Goal: Transaction & Acquisition: Book appointment/travel/reservation

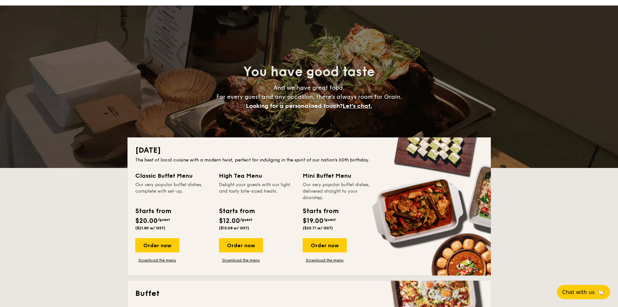
scroll to position [76, 0]
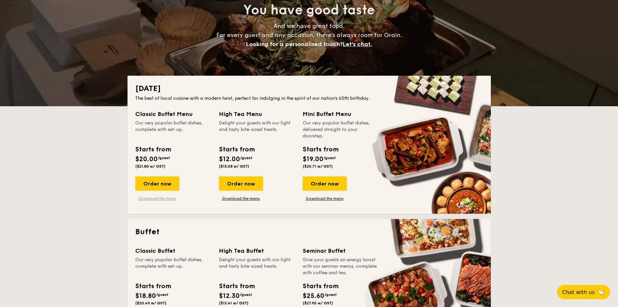
click at [169, 200] on link "Download the menu" at bounding box center [157, 198] width 44 height 5
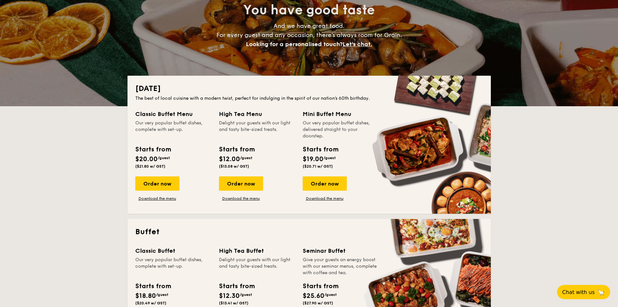
scroll to position [151, 0]
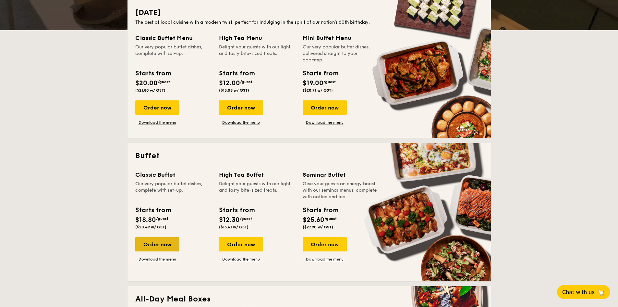
click at [171, 244] on div "Order now" at bounding box center [157, 244] width 44 height 14
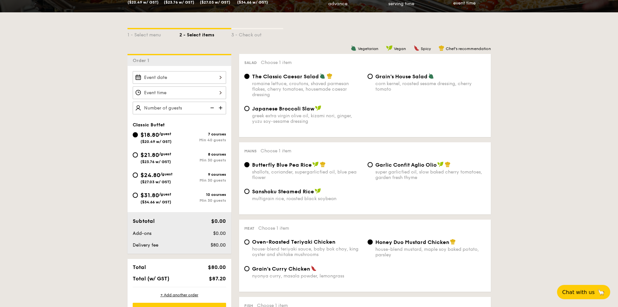
scroll to position [151, 0]
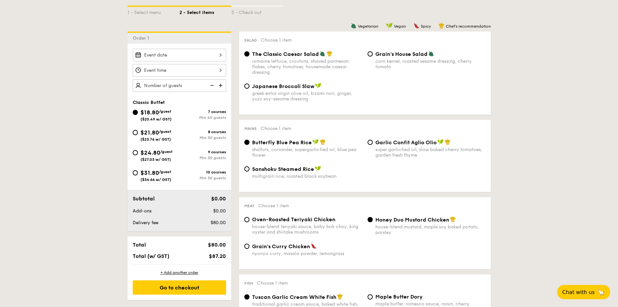
click at [267, 248] on span "Grain's Curry Chicken" at bounding box center [281, 246] width 58 height 6
click at [249, 248] on input "Grain's Curry Chicken nyonya curry, masala powder, lemongrass" at bounding box center [246, 245] width 5 height 5
radio input "true"
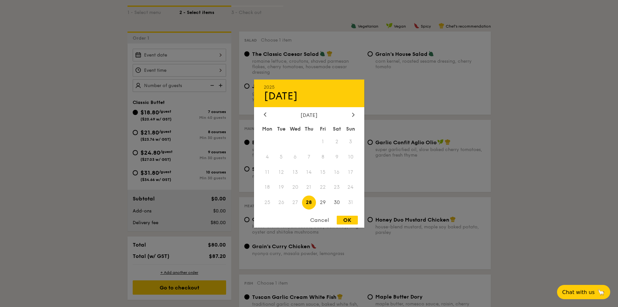
click at [208, 58] on div "2025 Aug [DATE] Tue Wed Thu Fri Sat Sun 1 2 3 4 5 6 7 8 9 10 11 12 13 14 15 16 …" at bounding box center [179, 55] width 93 height 13
click at [337, 200] on span "30" at bounding box center [337, 202] width 14 height 14
click at [351, 220] on div "OK" at bounding box center [347, 219] width 21 height 9
type input "[DATE]"
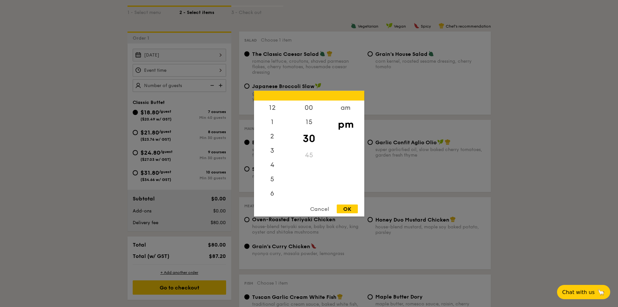
click at [214, 72] on div "12 1 2 3 4 5 6 7 8 9 10 11 00 15 30 45 am pm Cancel OK" at bounding box center [179, 70] width 93 height 13
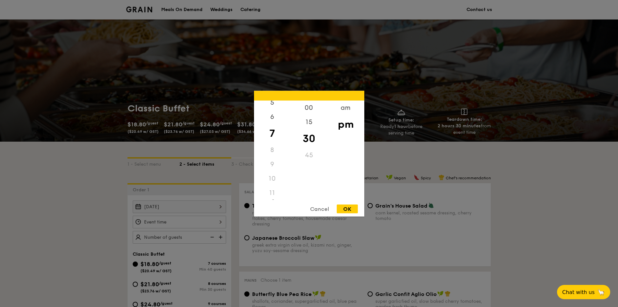
scroll to position [77, 0]
drag, startPoint x: 272, startPoint y: 181, endPoint x: 272, endPoint y: 177, distance: 3.9
click at [272, 181] on div "10" at bounding box center [272, 178] width 37 height 14
click at [273, 173] on div "10" at bounding box center [272, 178] width 37 height 14
click at [272, 179] on div "10" at bounding box center [272, 178] width 37 height 14
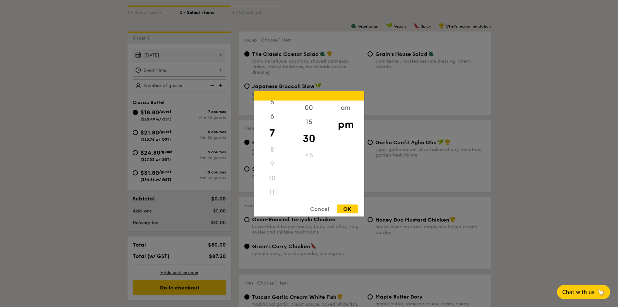
click at [273, 159] on div "9" at bounding box center [272, 163] width 37 height 14
click at [275, 163] on div "9" at bounding box center [272, 163] width 37 height 14
click at [274, 163] on div "9" at bounding box center [272, 163] width 37 height 14
click at [274, 177] on div "10" at bounding box center [272, 178] width 37 height 14
drag, startPoint x: 274, startPoint y: 180, endPoint x: 272, endPoint y: 187, distance: 7.3
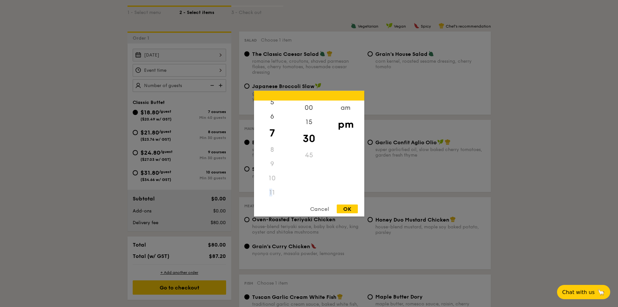
click at [272, 187] on div "12 1 2 3 4 5 6 7 8 9 10 11" at bounding box center [272, 149] width 37 height 99
drag, startPoint x: 272, startPoint y: 187, endPoint x: 273, endPoint y: 172, distance: 15.3
click at [272, 187] on div "11" at bounding box center [272, 192] width 37 height 14
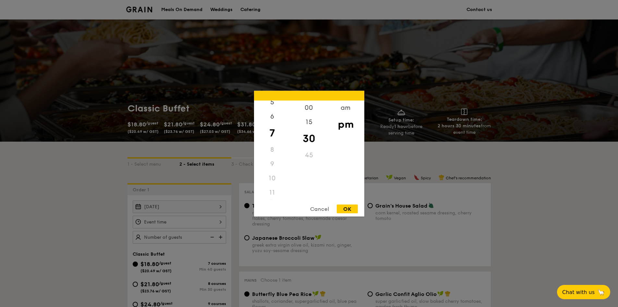
click at [270, 173] on div "10" at bounding box center [272, 178] width 37 height 14
drag, startPoint x: 270, startPoint y: 171, endPoint x: 272, endPoint y: 163, distance: 8.7
click at [270, 171] on div "10" at bounding box center [272, 178] width 37 height 14
click at [274, 175] on div "10" at bounding box center [272, 178] width 37 height 14
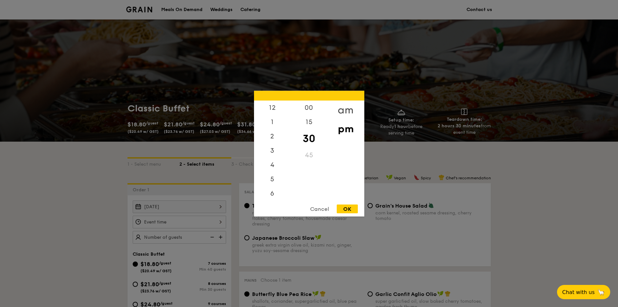
click at [343, 112] on div "am" at bounding box center [345, 109] width 37 height 19
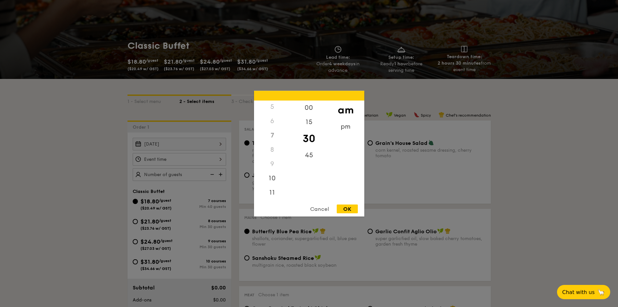
scroll to position [76, 0]
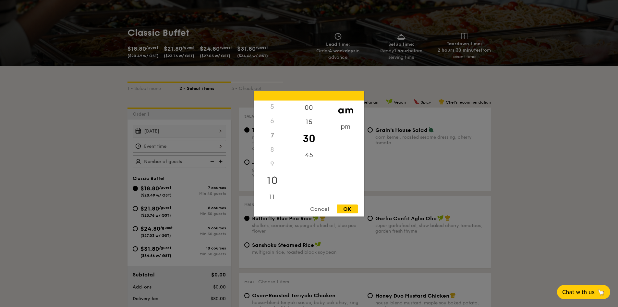
click at [273, 178] on div "10" at bounding box center [272, 180] width 37 height 19
click at [311, 106] on div "00" at bounding box center [309, 107] width 37 height 14
click at [313, 119] on div "15" at bounding box center [309, 122] width 37 height 14
click at [304, 106] on div "00" at bounding box center [309, 107] width 37 height 14
drag, startPoint x: 305, startPoint y: 108, endPoint x: 312, endPoint y: 116, distance: 10.3
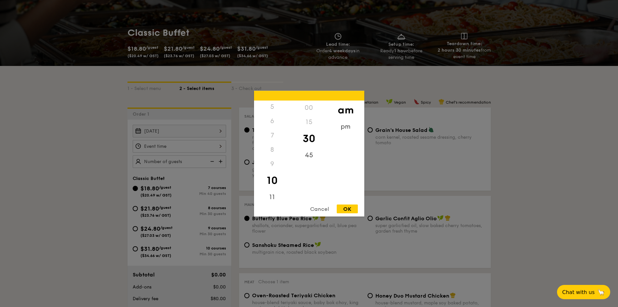
click at [306, 108] on div "00" at bounding box center [309, 107] width 37 height 14
click at [346, 207] on div "OK" at bounding box center [347, 208] width 21 height 9
type input "10:30AM"
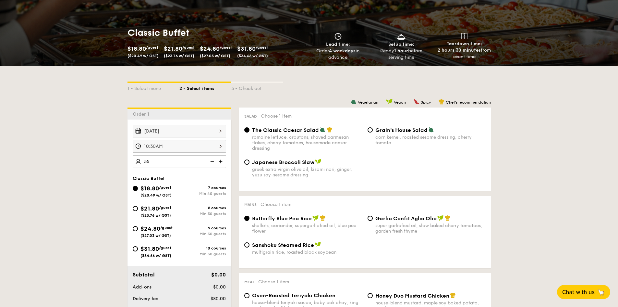
type input "55 guests"
